Goal: Transaction & Acquisition: Obtain resource

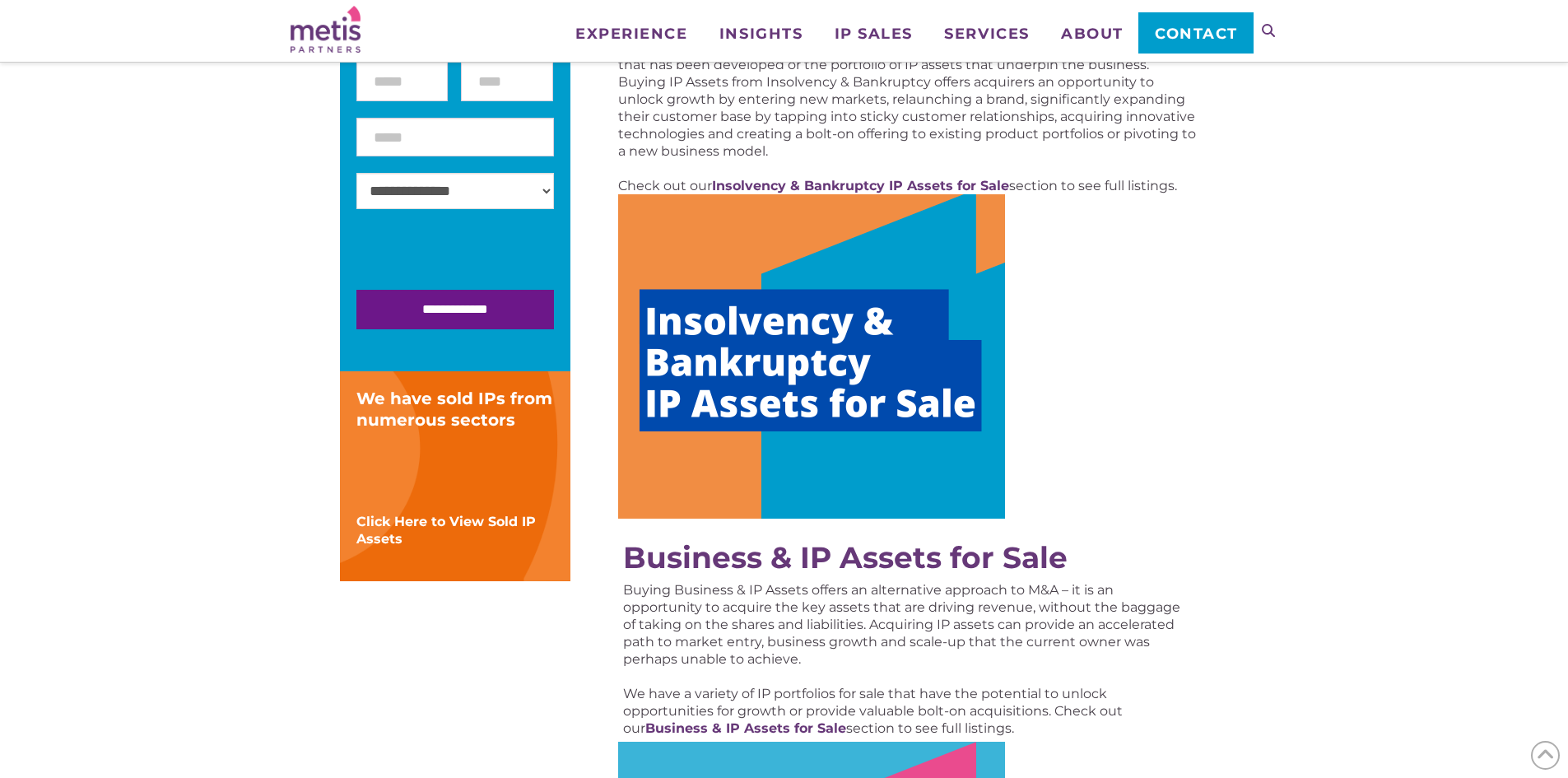
scroll to position [329, 0]
click at [896, 179] on strong "Insolvency & Bankruptcy IP Assets for Sale" at bounding box center [860, 185] width 297 height 16
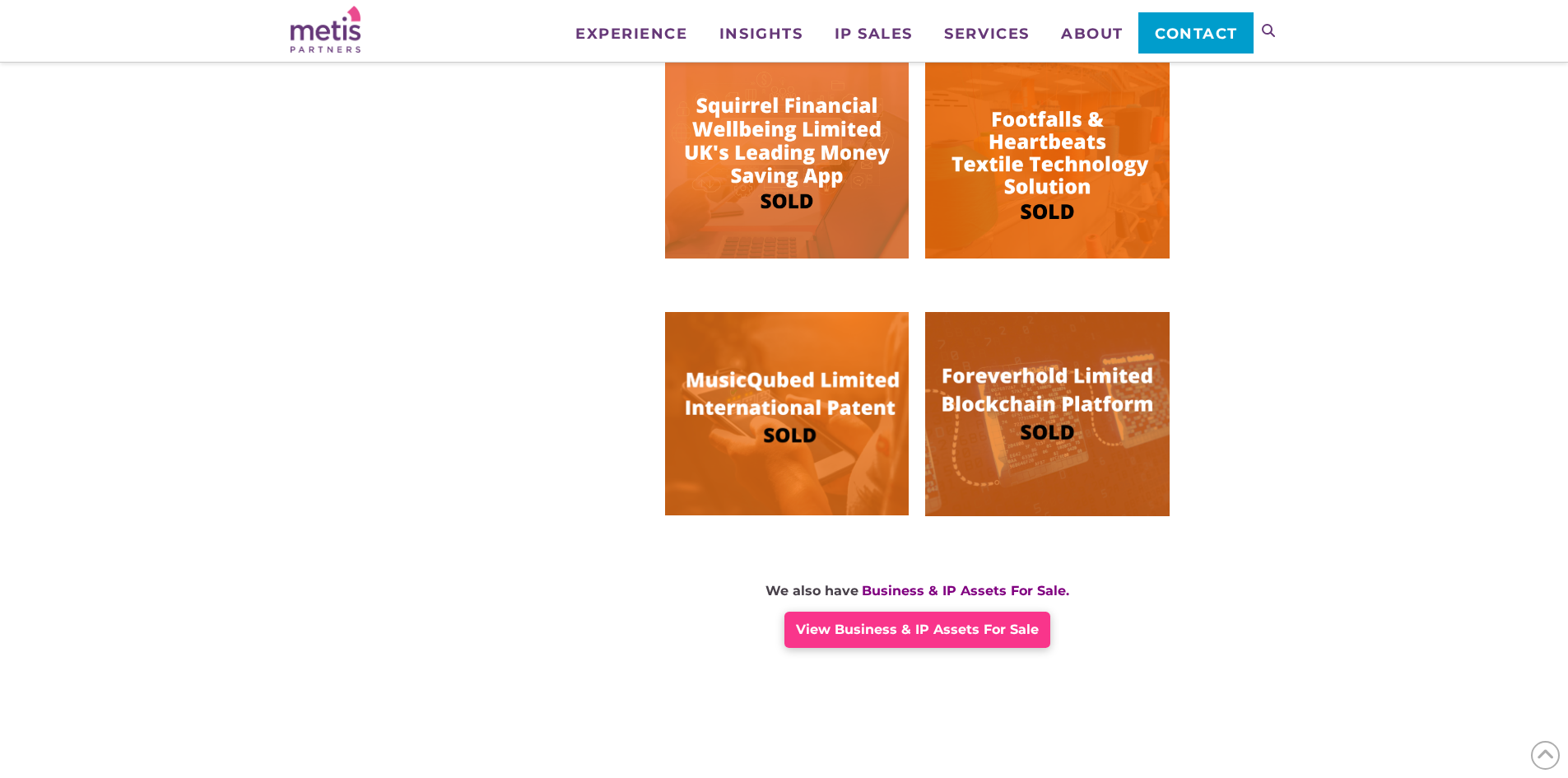
scroll to position [1070, 0]
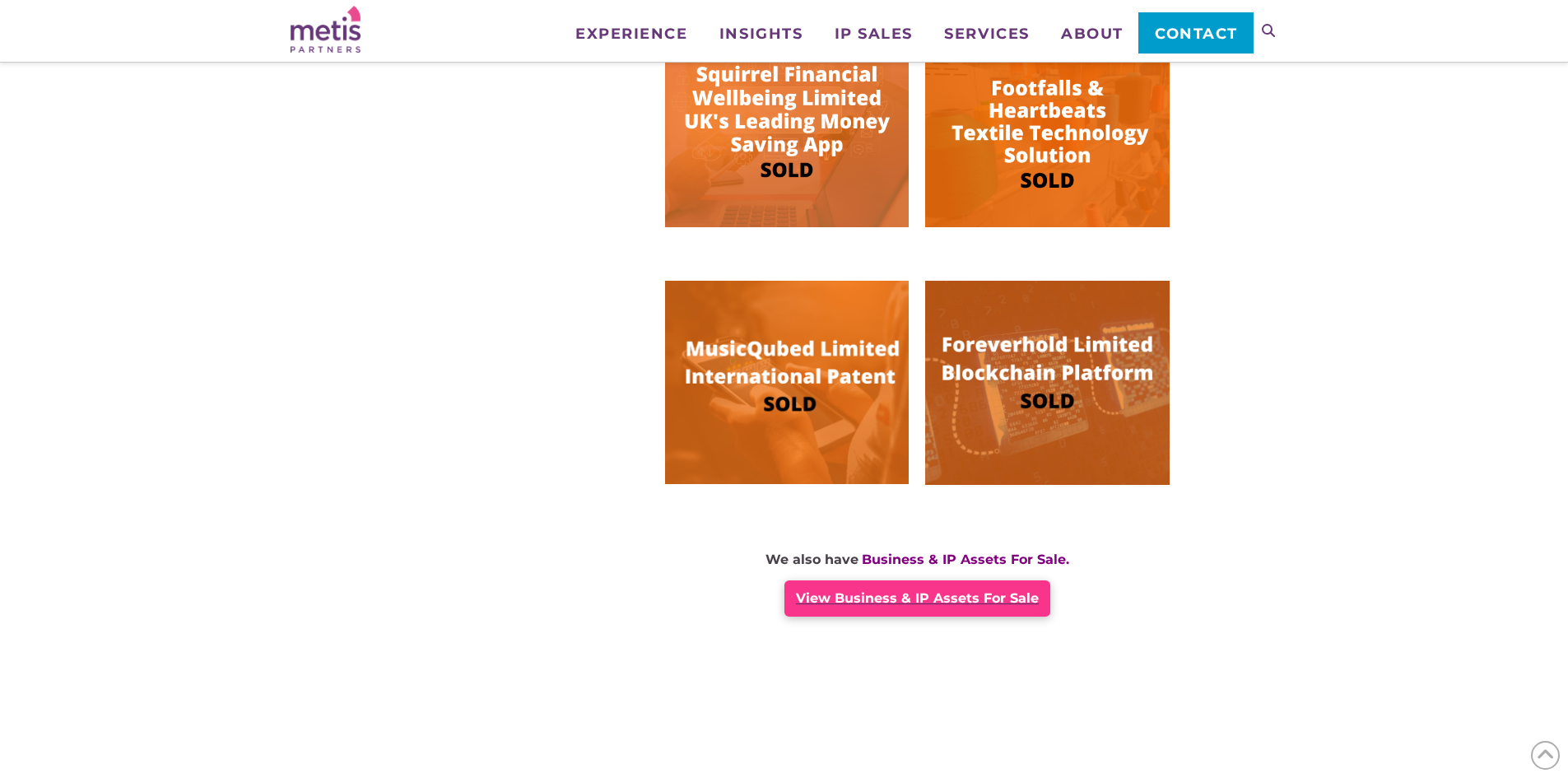
click at [911, 604] on span "View Business & IP Assets For Sale" at bounding box center [917, 597] width 243 height 16
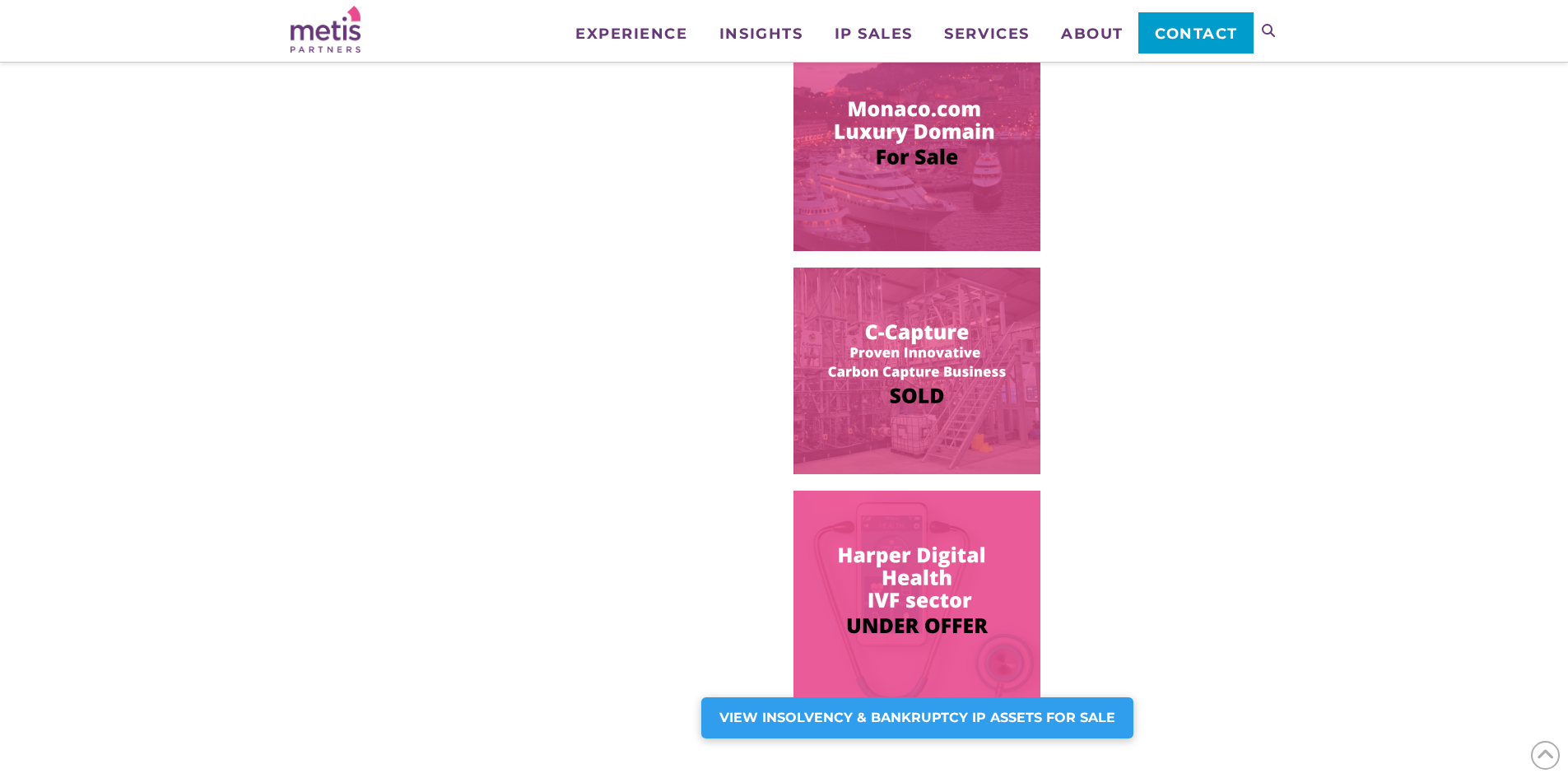
scroll to position [1070, 0]
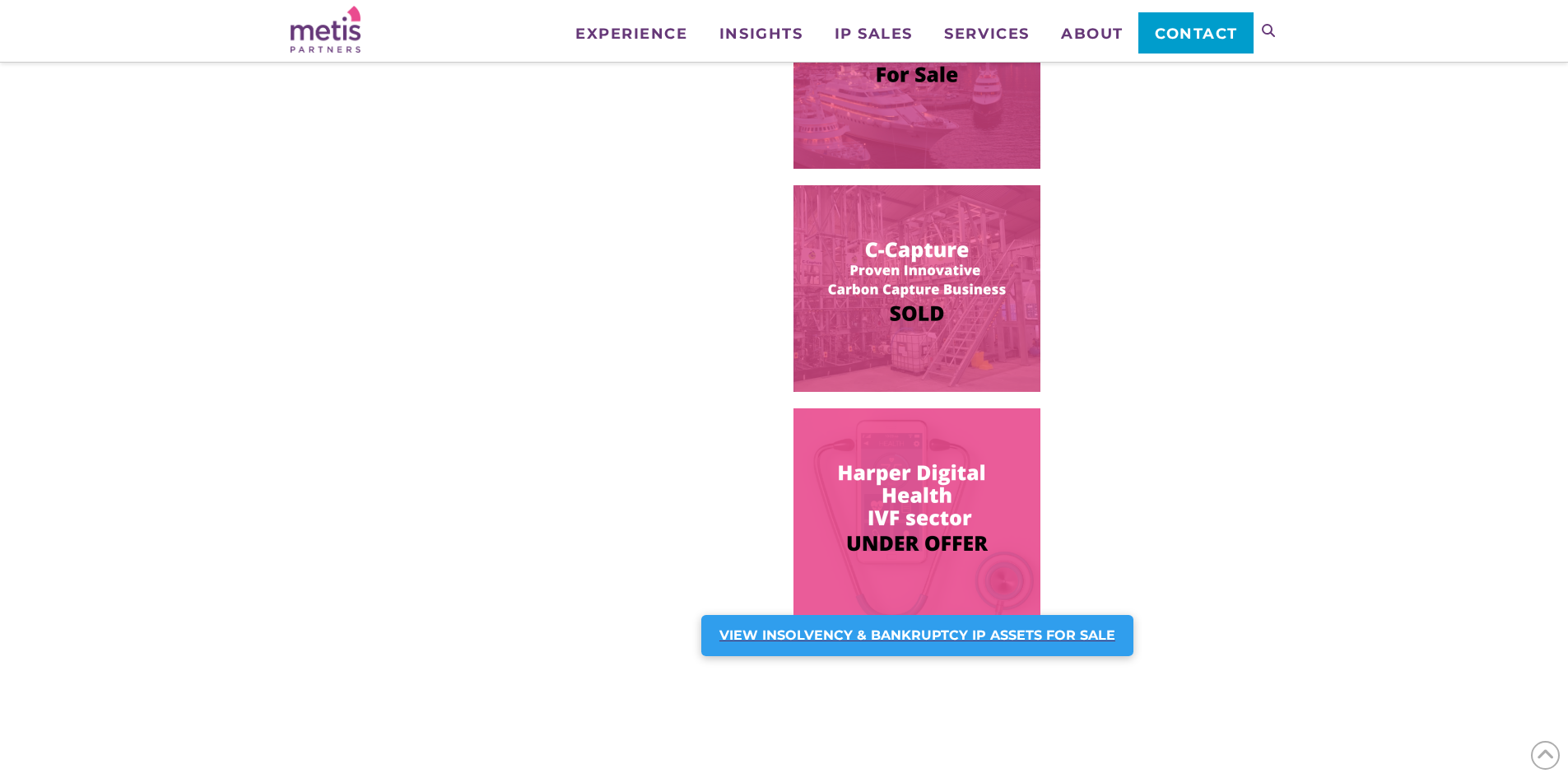
click at [988, 630] on strong "VIEW INSOLVENCY & BANKRUPTCY IP ASSETS FOR SALE" at bounding box center [917, 634] width 396 height 16
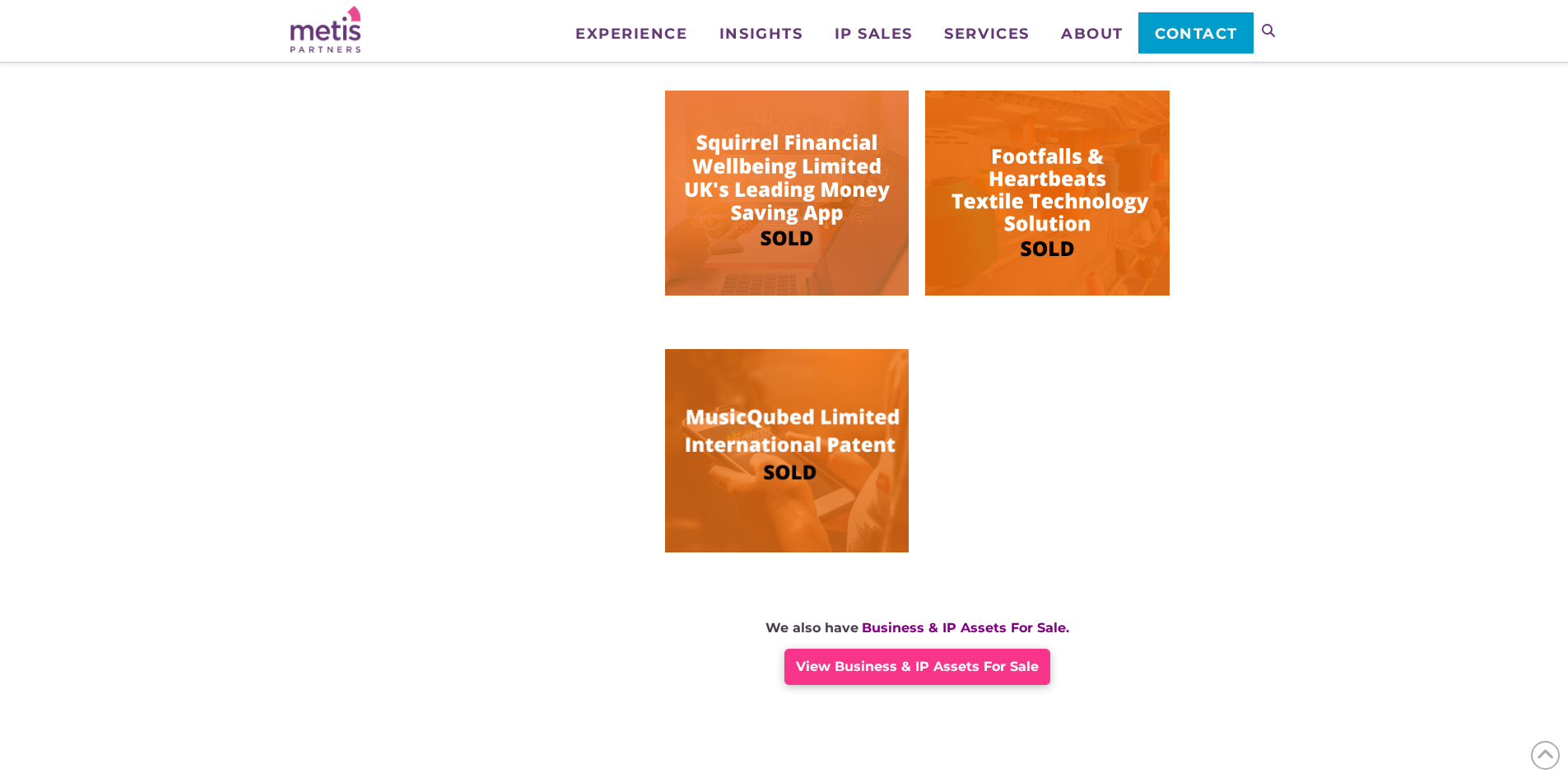
scroll to position [1070, 0]
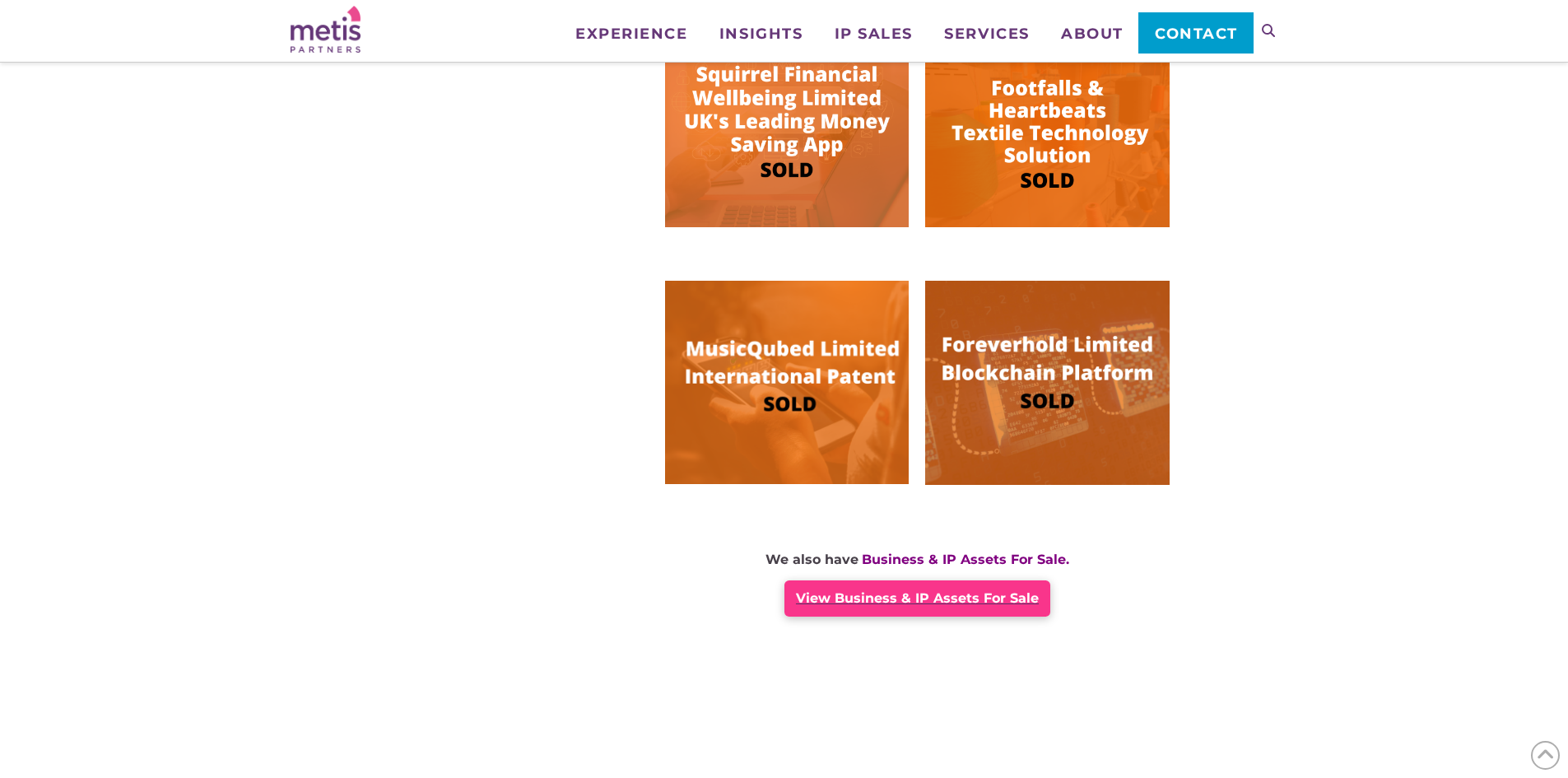
click at [960, 597] on span "View Business & IP Assets For Sale" at bounding box center [917, 597] width 243 height 16
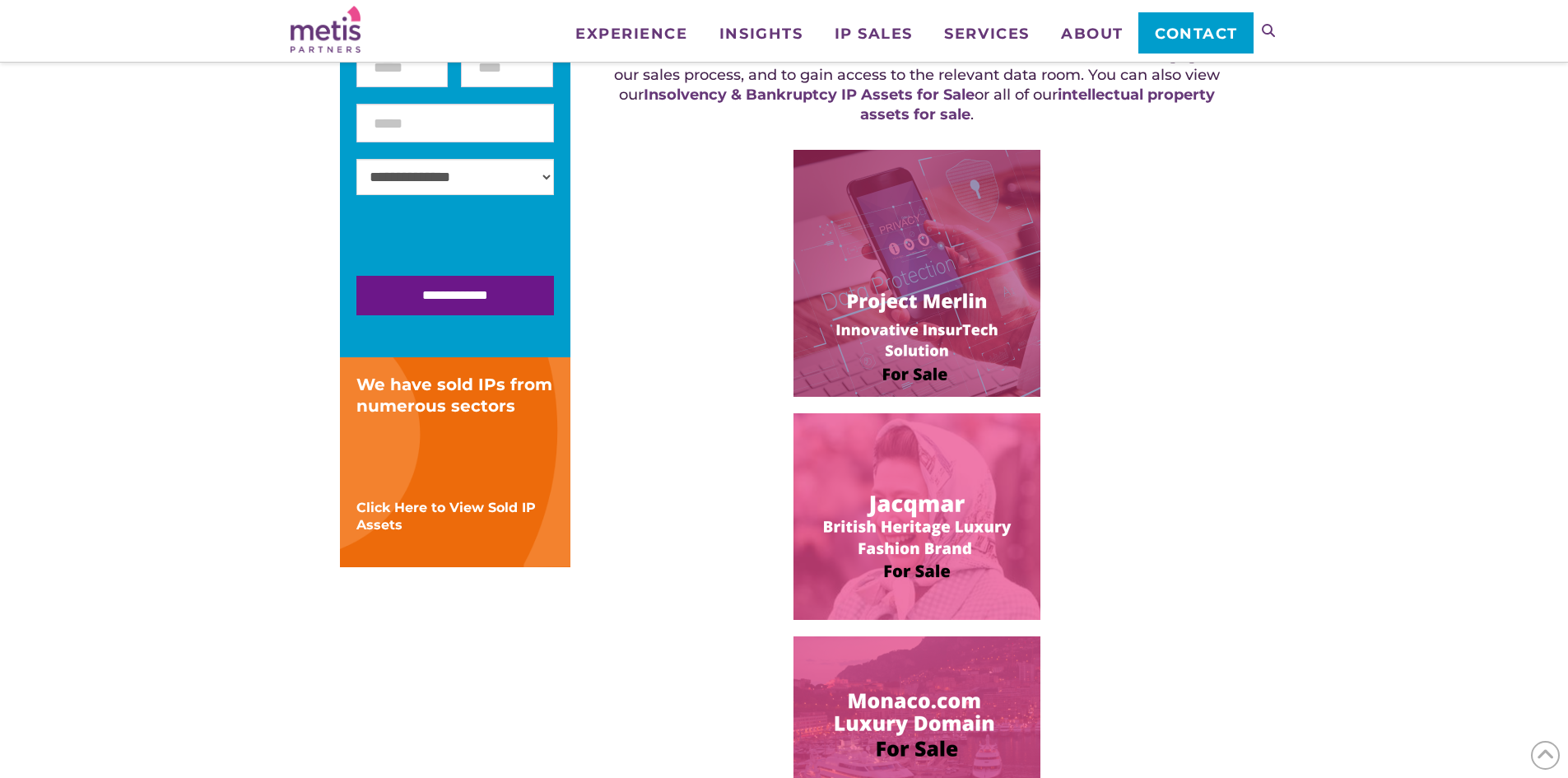
scroll to position [412, 0]
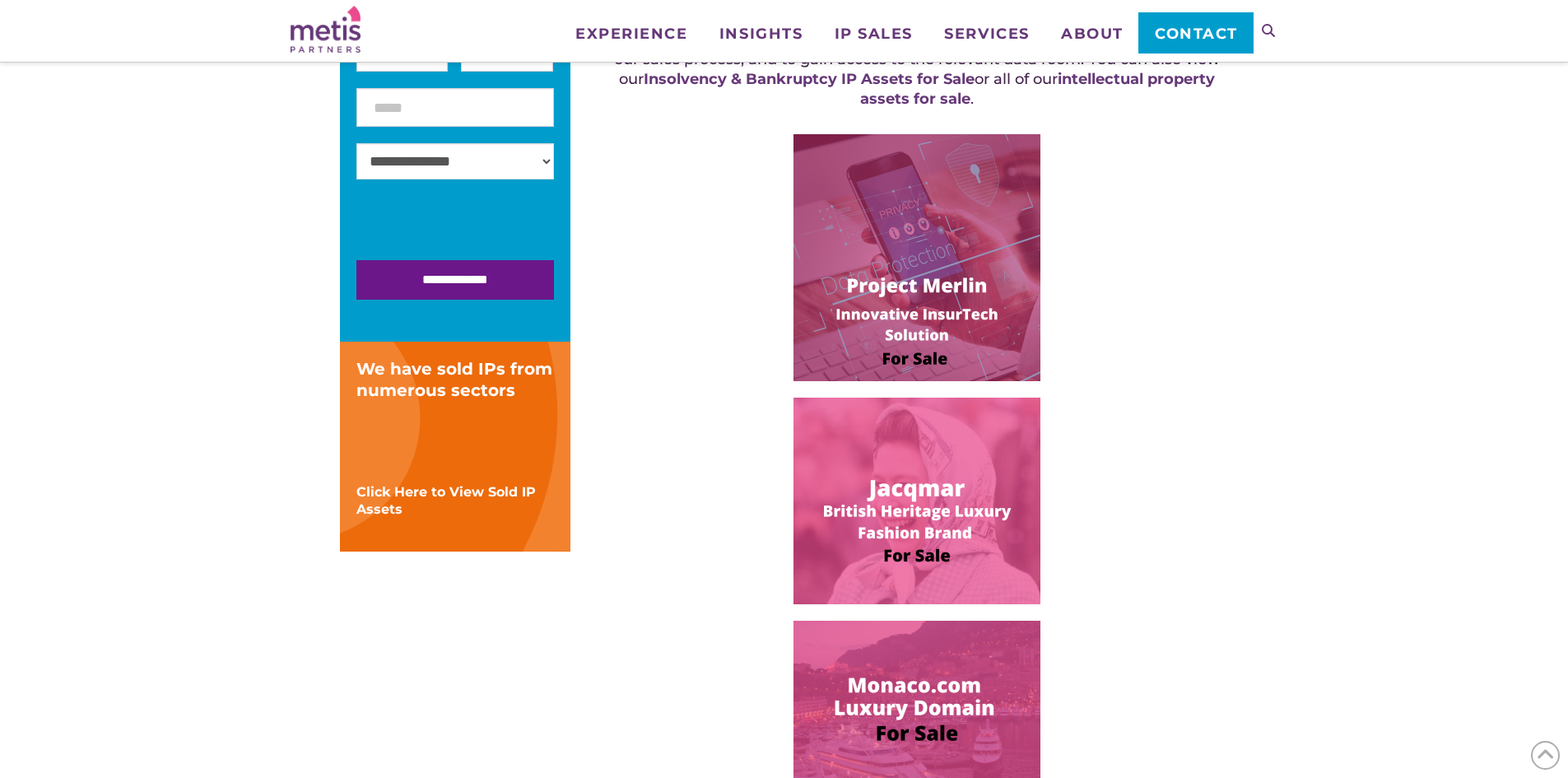
click at [962, 303] on img at bounding box center [917, 258] width 247 height 247
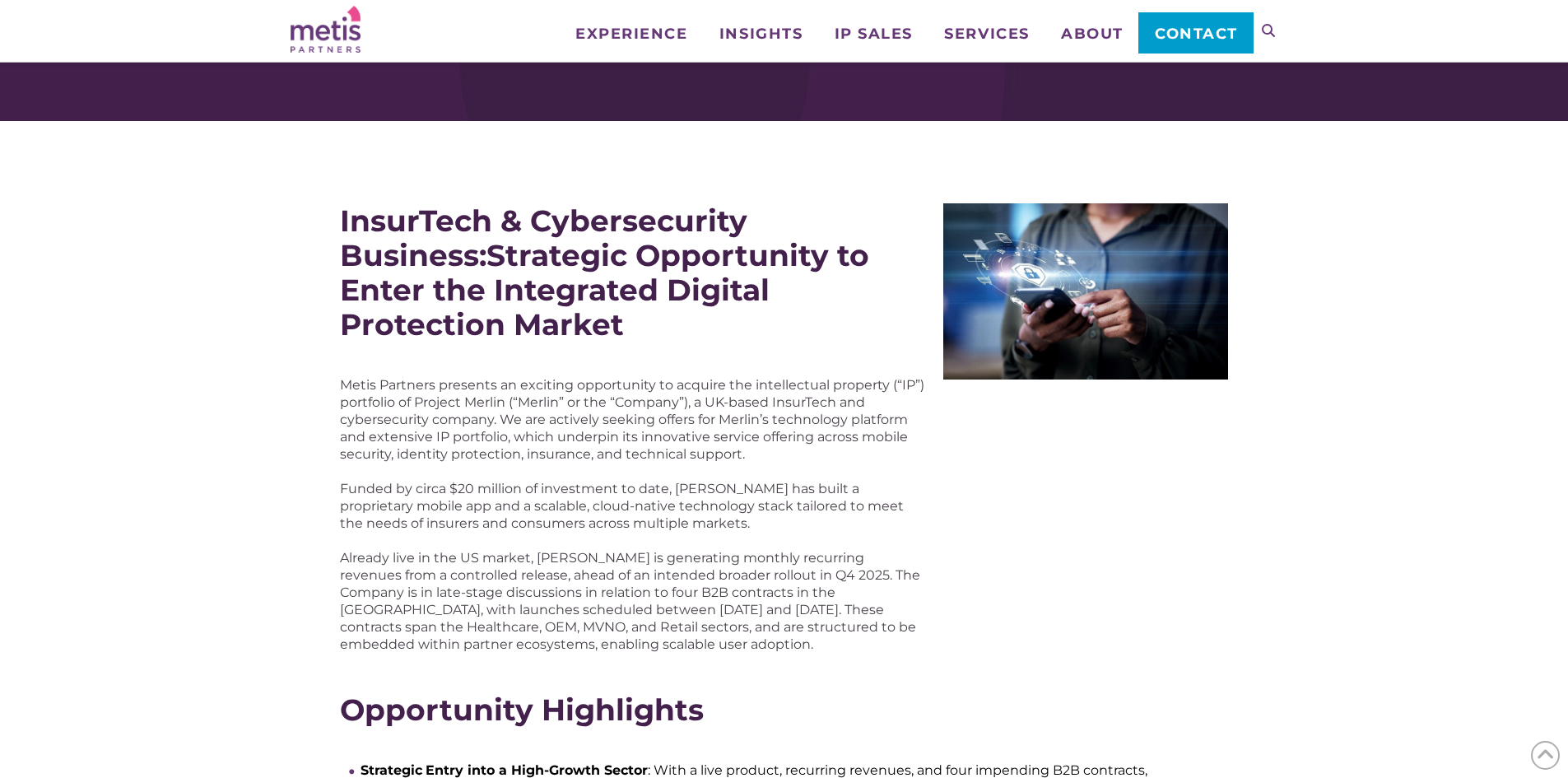
scroll to position [83, 0]
